Goal: Task Accomplishment & Management: Use online tool/utility

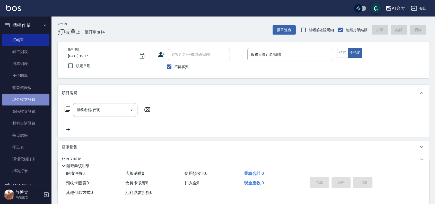
click at [32, 101] on link "現金收支登錄" at bounding box center [25, 99] width 47 height 12
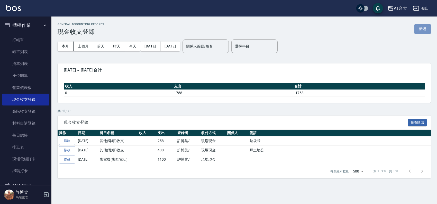
click at [423, 27] on button "新增" at bounding box center [423, 29] width 16 height 10
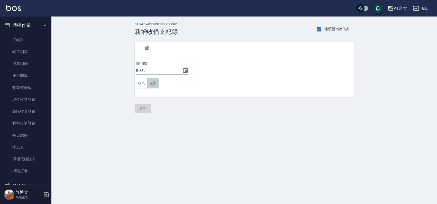
click at [158, 83] on button "支出" at bounding box center [153, 83] width 12 height 11
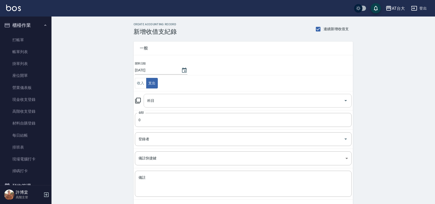
click at [176, 106] on div "科目" at bounding box center [248, 101] width 208 height 14
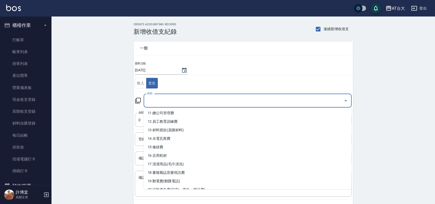
scroll to position [84, 0]
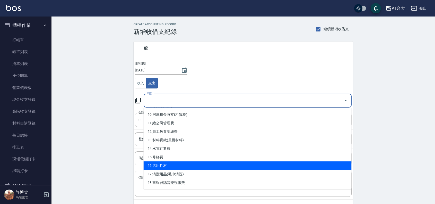
click at [178, 163] on li "16 店用耗材" at bounding box center [248, 165] width 208 height 8
type input "16 店用耗材"
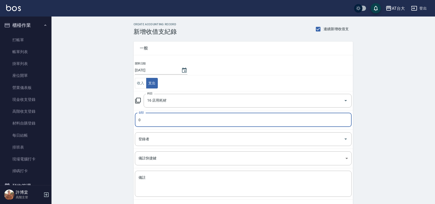
click at [180, 124] on input "0" at bounding box center [243, 120] width 217 height 14
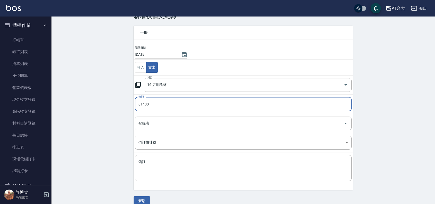
scroll to position [24, 0]
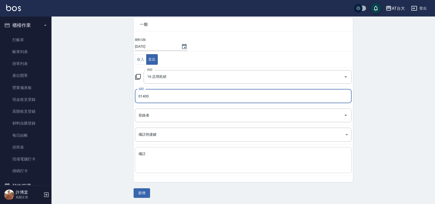
type input "01400"
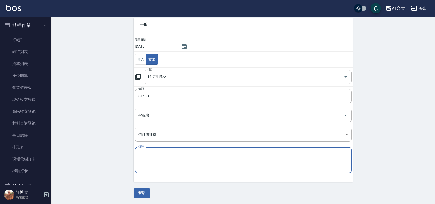
click at [175, 158] on textarea "備註" at bounding box center [242, 159] width 209 height 17
click at [268, 159] on textarea "備註" at bounding box center [242, 159] width 209 height 17
type textarea "椅子"
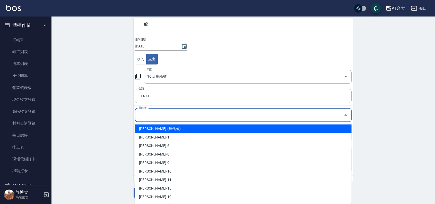
click at [199, 117] on input "登錄者" at bounding box center [239, 114] width 204 height 9
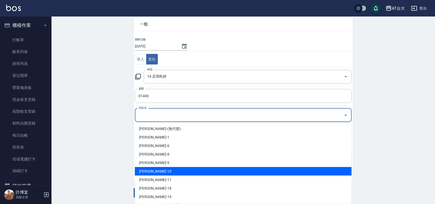
scroll to position [16, 0]
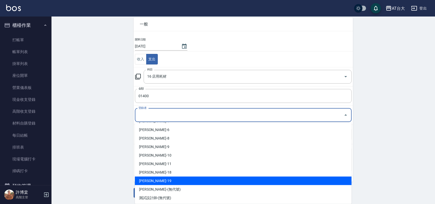
click at [169, 179] on li "黃欽祥-19" at bounding box center [243, 180] width 217 height 8
type input "黃欽祥-19"
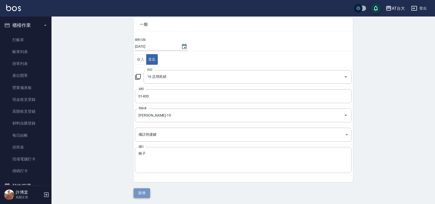
click at [143, 193] on button "新增" at bounding box center [142, 193] width 16 height 10
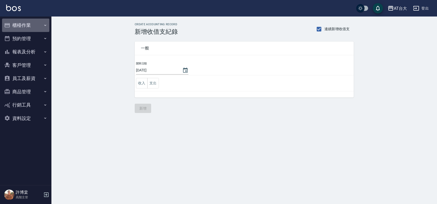
click at [28, 23] on button "櫃檯作業" at bounding box center [25, 25] width 47 height 13
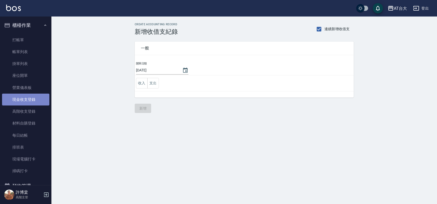
click at [33, 98] on link "現金收支登錄" at bounding box center [25, 99] width 47 height 12
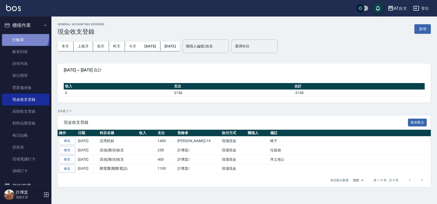
click at [22, 36] on link "打帳單" at bounding box center [25, 40] width 47 height 12
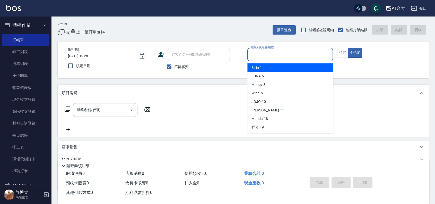
click at [275, 58] on input "服務人員姓名/編號" at bounding box center [290, 54] width 81 height 9
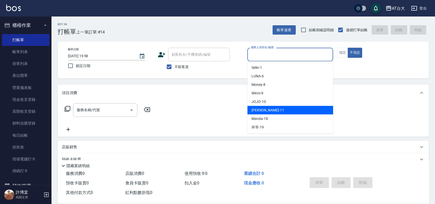
click at [266, 111] on span "Yvonne -11" at bounding box center [267, 109] width 32 height 5
type input "Yvonne-11"
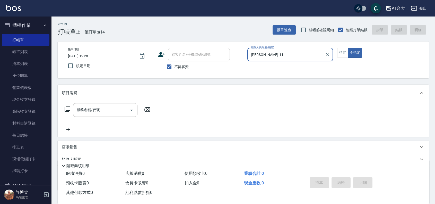
click at [90, 110] on div "服務名稱/代號 服務名稱/代號" at bounding box center [105, 110] width 64 height 14
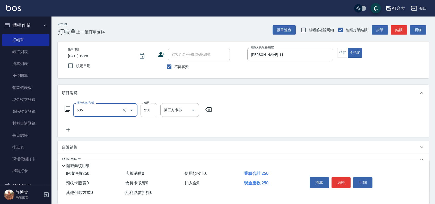
type input "洗髮 (女)(605)"
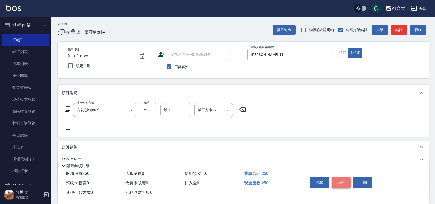
click at [341, 177] on button "結帳" at bounding box center [340, 182] width 19 height 11
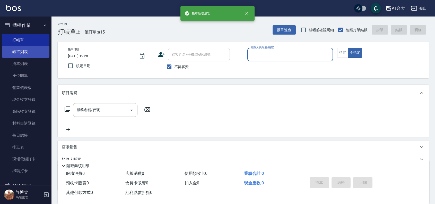
click at [25, 52] on link "帳單列表" at bounding box center [25, 52] width 47 height 12
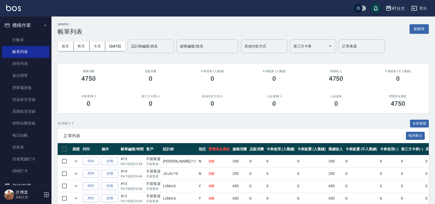
click at [156, 46] on input "設計師編號/姓名" at bounding box center [151, 46] width 42 height 9
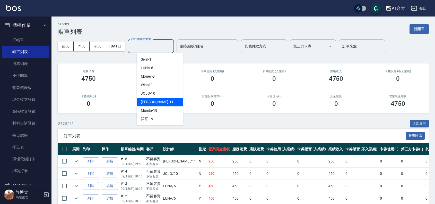
click at [165, 105] on div "Yvonne -11" at bounding box center [160, 102] width 46 height 8
type input "Yvonne-11"
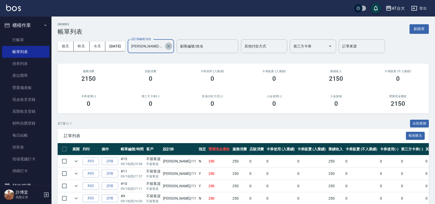
click at [171, 48] on icon "Clear" at bounding box center [168, 45] width 5 height 5
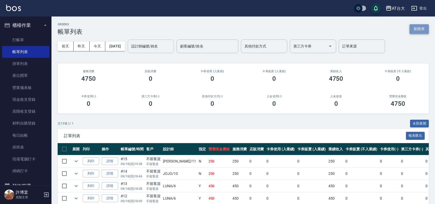
click at [416, 27] on button "新開單" at bounding box center [418, 29] width 19 height 10
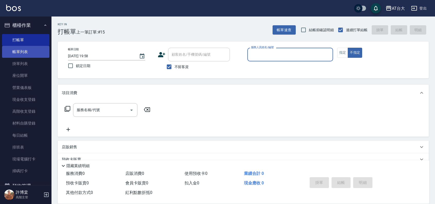
drag, startPoint x: 23, startPoint y: 46, endPoint x: 21, endPoint y: 50, distance: 5.4
click at [23, 46] on link "帳單列表" at bounding box center [25, 52] width 47 height 12
click at [22, 50] on link "帳單列表" at bounding box center [25, 52] width 47 height 12
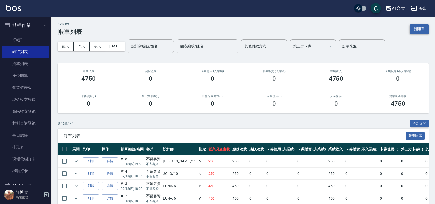
click at [418, 32] on button "新開單" at bounding box center [418, 29] width 19 height 10
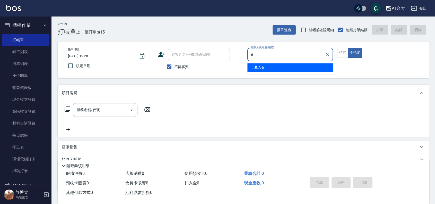
type input "LUNA-6"
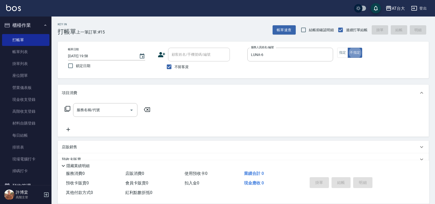
type button "false"
click at [341, 55] on button "指定" at bounding box center [342, 53] width 11 height 10
type button "true"
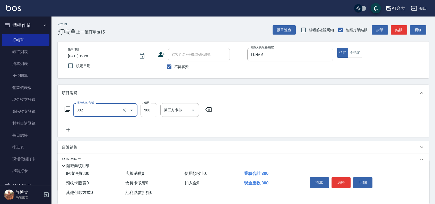
type input "剪髮(302)"
type input "450"
click at [341, 178] on button "結帳" at bounding box center [340, 182] width 19 height 11
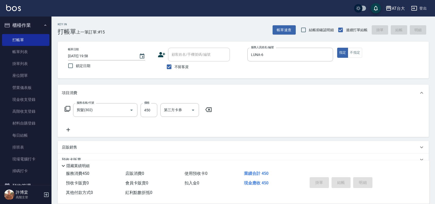
type input "2025/09/18 20:07"
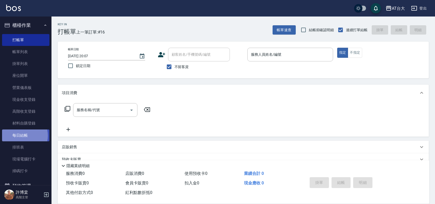
click at [22, 135] on link "每日結帳" at bounding box center [25, 135] width 47 height 12
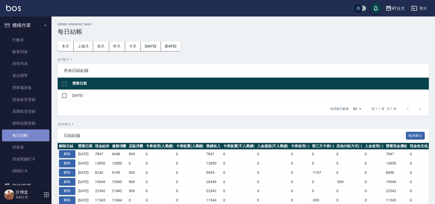
click at [34, 133] on link "每日結帳" at bounding box center [25, 135] width 47 height 12
click at [65, 96] on input "checkbox" at bounding box center [64, 95] width 11 height 11
checkbox input "true"
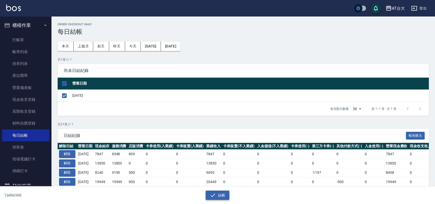
click at [214, 194] on icon "button" at bounding box center [213, 194] width 5 height 3
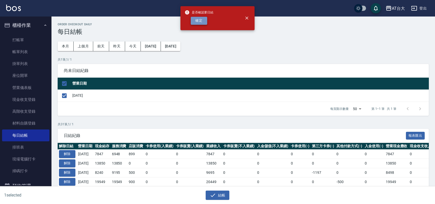
click at [198, 23] on button "確定" at bounding box center [199, 21] width 16 height 8
checkbox input "false"
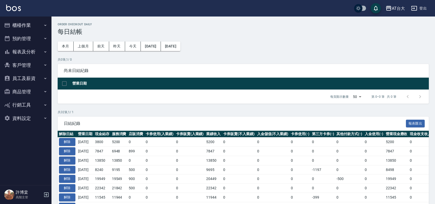
click at [34, 47] on button "報表及分析" at bounding box center [25, 51] width 47 height 13
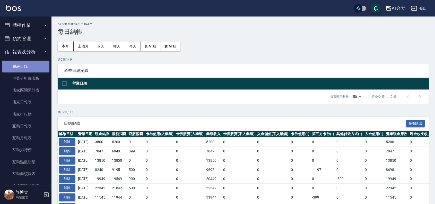
click at [31, 63] on link "報表目錄" at bounding box center [25, 66] width 47 height 12
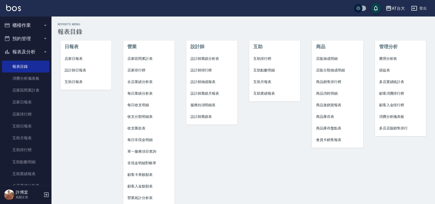
click at [72, 62] on li "店家日報表" at bounding box center [85, 59] width 51 height 12
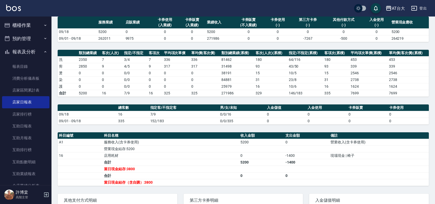
scroll to position [42, 0]
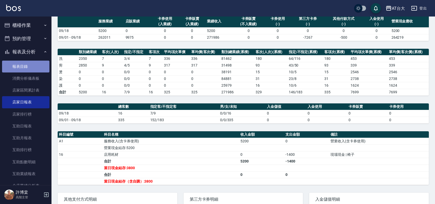
click at [35, 69] on link "報表目錄" at bounding box center [25, 66] width 47 height 12
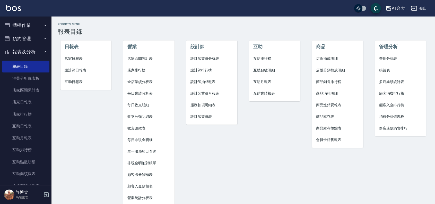
click at [70, 69] on span "設計師日報表" at bounding box center [86, 69] width 43 height 5
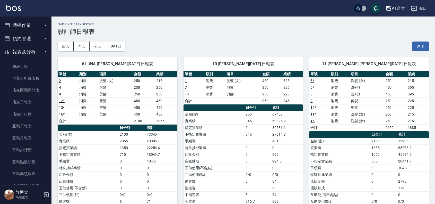
drag, startPoint x: 433, startPoint y: 90, endPoint x: 434, endPoint y: 98, distance: 7.6
click at [434, 98] on div "AT台大 [DATE] 設計師日報表 列印時間： [DATE][PHONE_NUMBER]:13 Employee Daily Report 設計師日報表 […" at bounding box center [242, 136] width 383 height 241
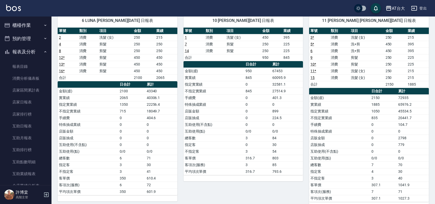
scroll to position [44, 0]
